Goal: Task Accomplishment & Management: Manage account settings

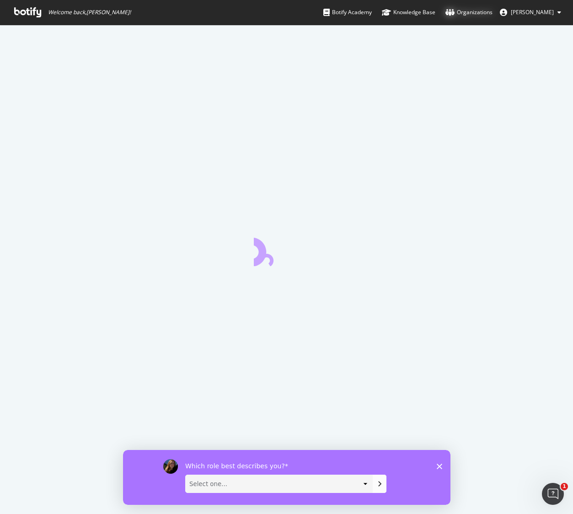
click at [468, 12] on div "Organizations" at bounding box center [468, 12] width 47 height 9
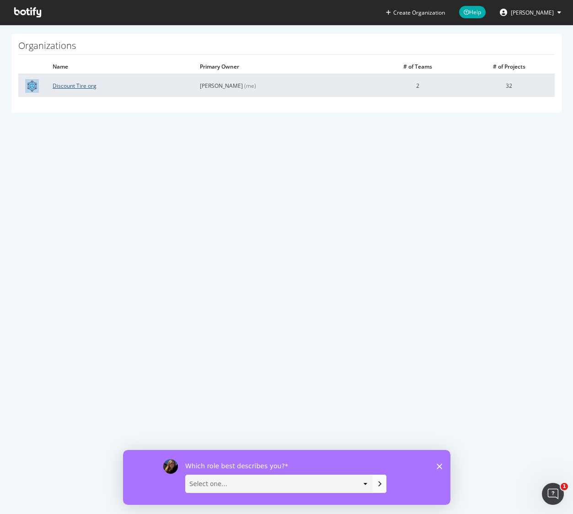
click at [67, 89] on link "Discount Tire org" at bounding box center [75, 86] width 44 height 8
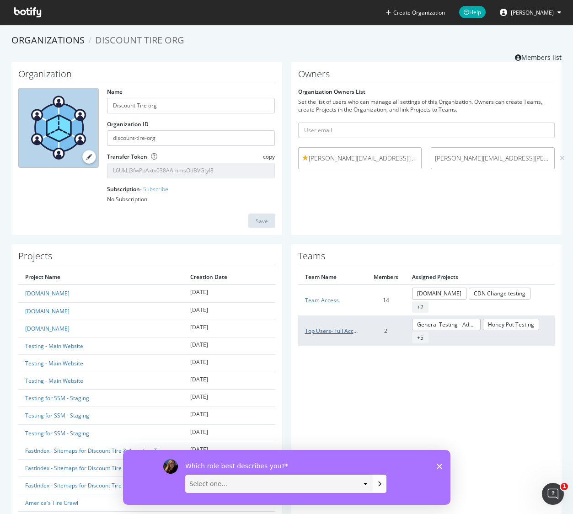
click at [330, 330] on link "Top Users- Full Access" at bounding box center [333, 331] width 57 height 8
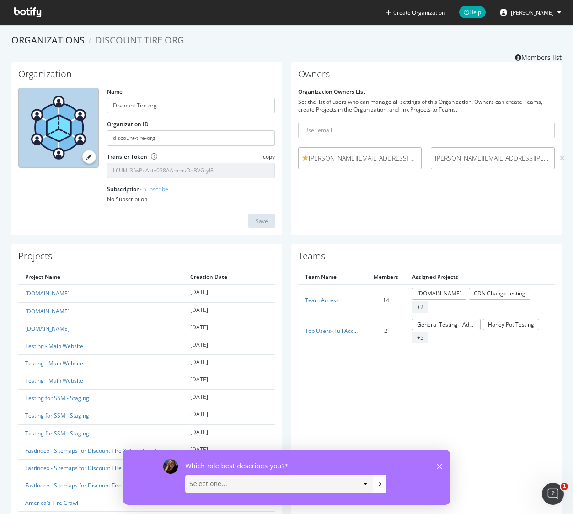
drag, startPoint x: 426, startPoint y: 373, endPoint x: 421, endPoint y: 369, distance: 6.9
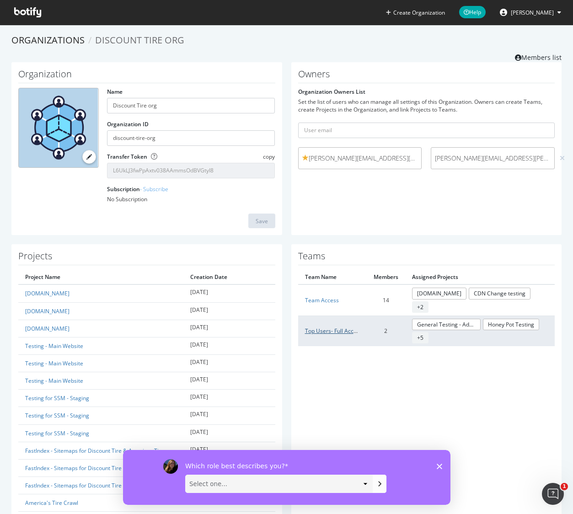
click at [322, 331] on link "Top Users- Full Access" at bounding box center [333, 331] width 57 height 8
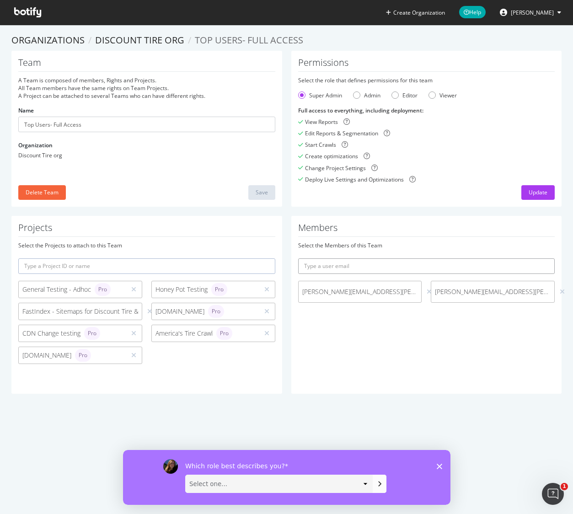
click at [353, 266] on input "text" at bounding box center [426, 266] width 257 height 16
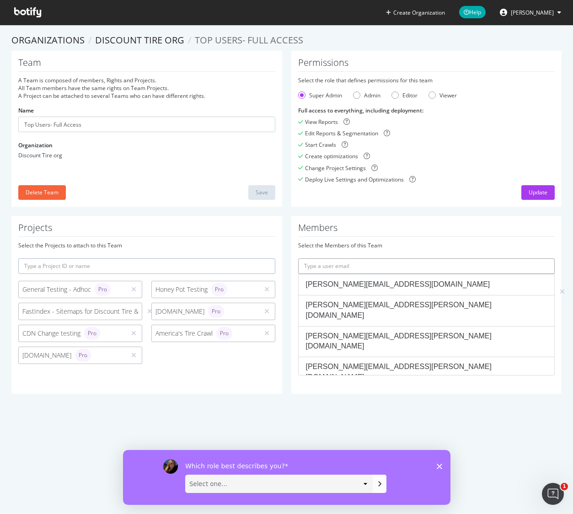
paste input "[PERSON_NAME][EMAIL_ADDRESS][PERSON_NAME][DOMAIN_NAME]"
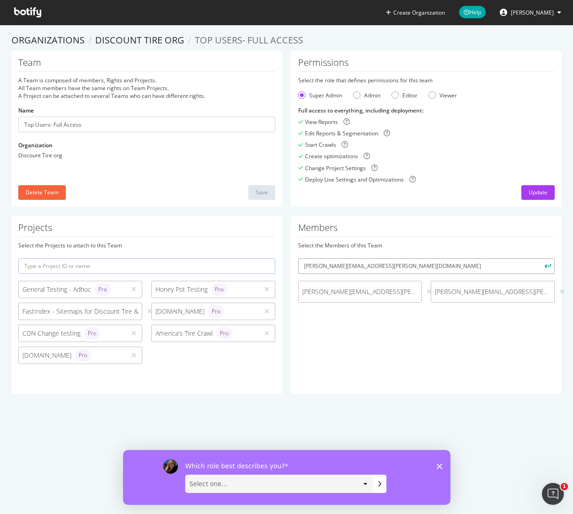
type input "[PERSON_NAME][EMAIL_ADDRESS][PERSON_NAME][DOMAIN_NAME]"
click at [539, 258] on button "submit" at bounding box center [547, 266] width 16 height 16
click at [337, 266] on input "text" at bounding box center [426, 266] width 257 height 16
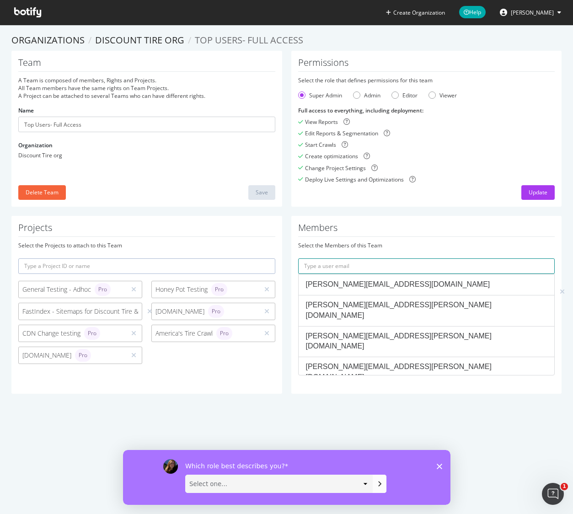
paste input "[PERSON_NAME][EMAIL_ADDRESS][PERSON_NAME][DOMAIN_NAME]>"
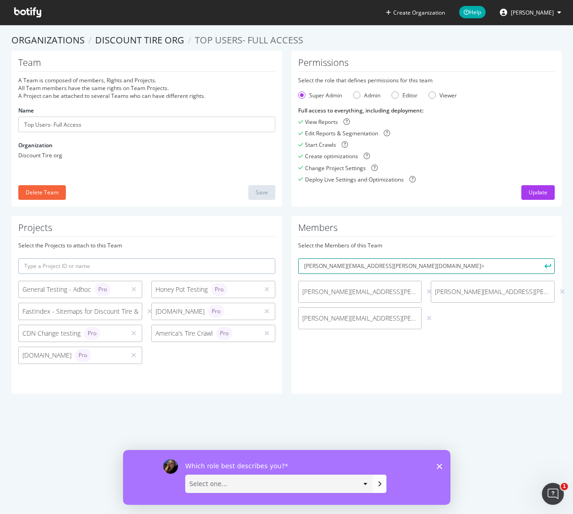
click at [539, 258] on button "submit" at bounding box center [547, 266] width 16 height 16
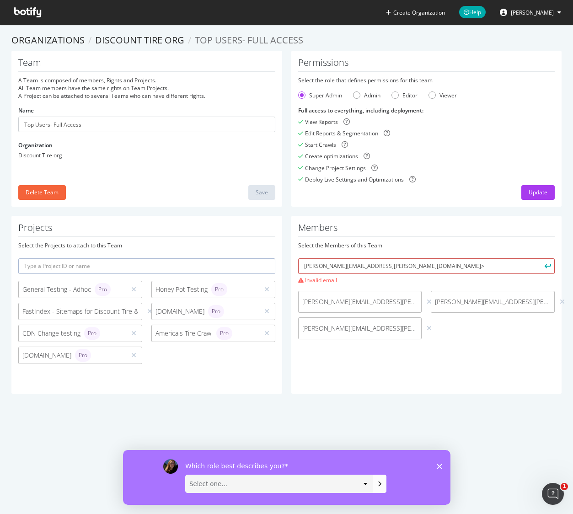
click at [399, 262] on input "[PERSON_NAME][EMAIL_ADDRESS][PERSON_NAME][DOMAIN_NAME]>" at bounding box center [426, 266] width 257 height 16
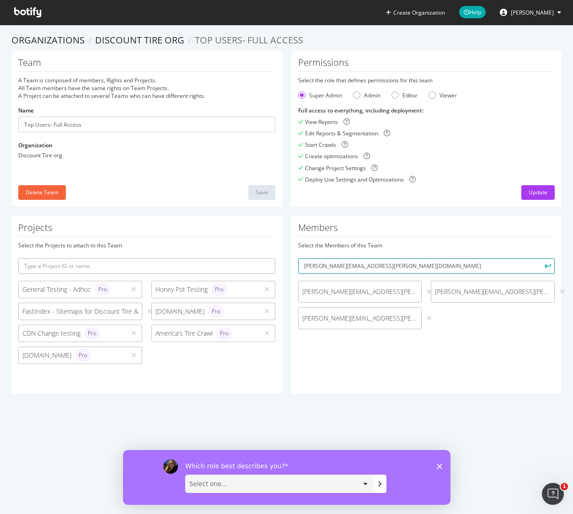
type input "[PERSON_NAME][EMAIL_ADDRESS][PERSON_NAME][DOMAIN_NAME]"
click at [539, 258] on button "submit" at bounding box center [547, 266] width 16 height 16
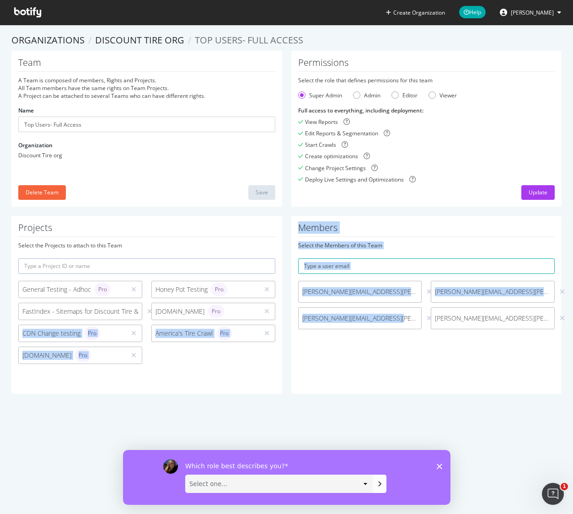
drag, startPoint x: 392, startPoint y: 318, endPoint x: 271, endPoint y: 320, distance: 121.6
click at [271, 320] on div "Projects Select the Projects to attach to this Team General Testing - Adhoc Pro…" at bounding box center [286, 309] width 559 height 187
click at [334, 323] on div "samuel.serwa@discounttire.com" at bounding box center [360, 318] width 124 height 22
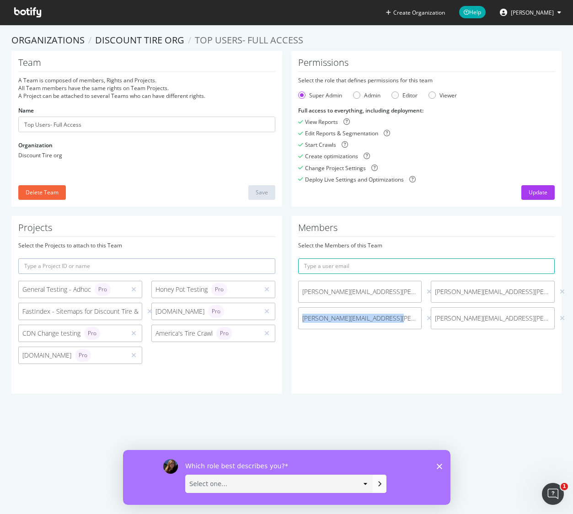
drag, startPoint x: 394, startPoint y: 320, endPoint x: 300, endPoint y: 320, distance: 93.7
click at [300, 320] on span "samuel.serwa@discounttire.com" at bounding box center [359, 318] width 123 height 9
copy span "samuel.serwa@discounttire.com"
drag, startPoint x: 490, startPoint y: 318, endPoint x: 433, endPoint y: 318, distance: 57.1
click at [433, 318] on span "kyle.webb@discounttire.com" at bounding box center [492, 318] width 123 height 9
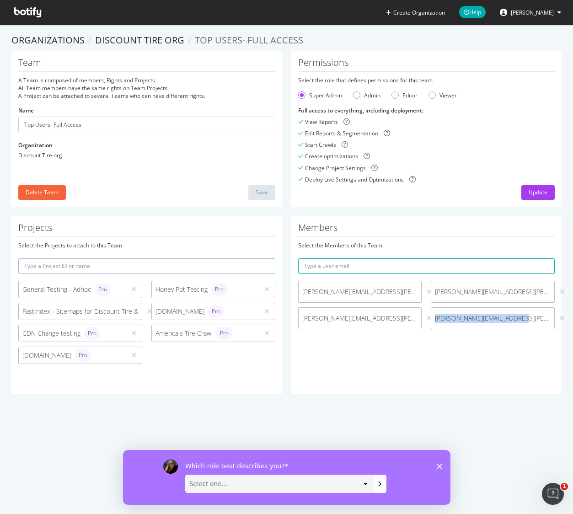
copy span "kyle.webb@discounttire.com"
